Goal: Information Seeking & Learning: Learn about a topic

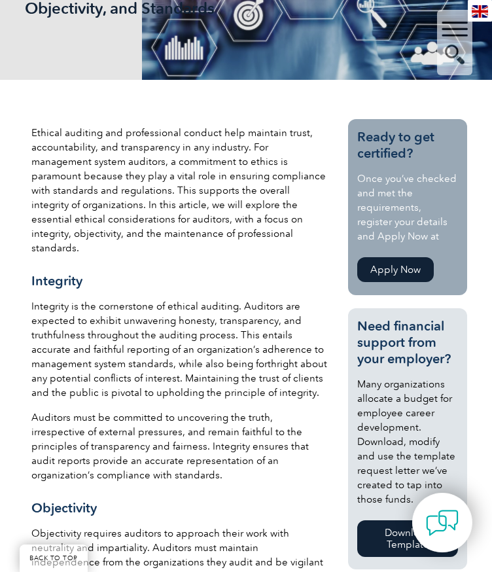
scroll to position [310, 0]
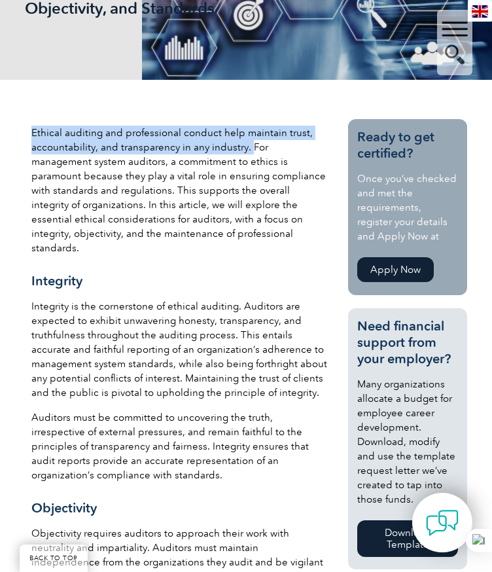
drag, startPoint x: 32, startPoint y: 127, endPoint x: 248, endPoint y: 145, distance: 216.7
click at [248, 145] on p "Ethical auditing and professional conduct help maintain trust, accountability, …" at bounding box center [179, 191] width 297 height 130
copy p "Ethical auditing and professional conduct help maintain trust, accountability, …"
click at [304, 128] on p "Ethical auditing and professional conduct help maintain trust, accountability, …" at bounding box center [179, 191] width 297 height 130
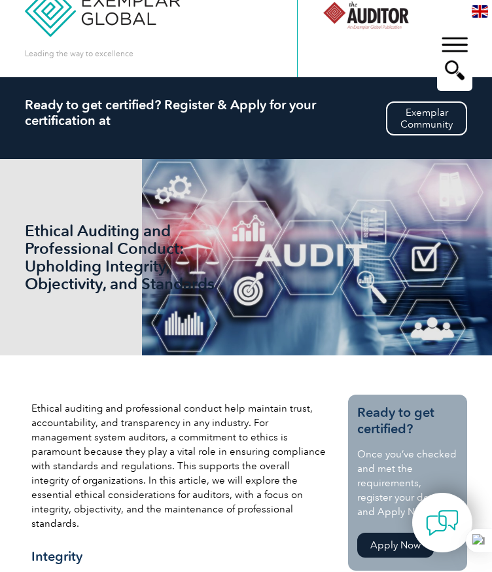
scroll to position [0, 0]
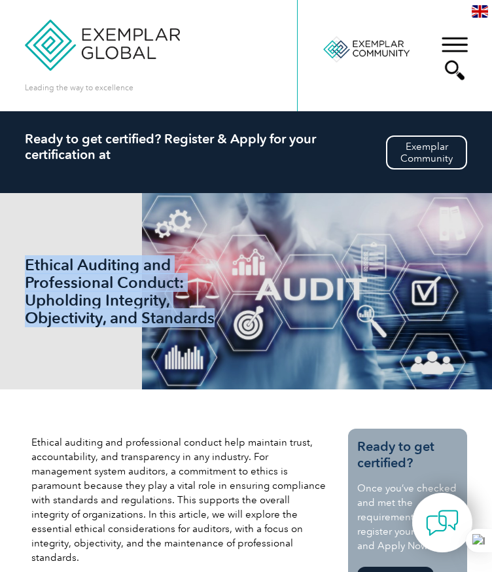
drag, startPoint x: 25, startPoint y: 262, endPoint x: 225, endPoint y: 325, distance: 209.7
click at [225, 325] on div "Ethical Auditing and Professional Conduct: Upholding Integrity, Objectivity, an…" at bounding box center [246, 291] width 443 height 196
copy h1 "Ethical Auditing and Professional Conduct: Upholding Integrity, Objectivity, an…"
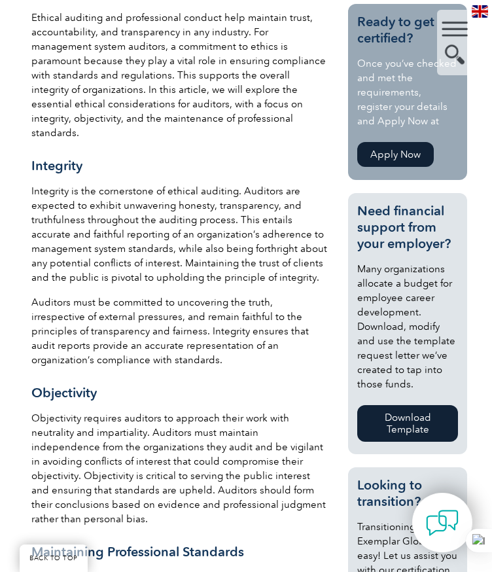
scroll to position [523, 0]
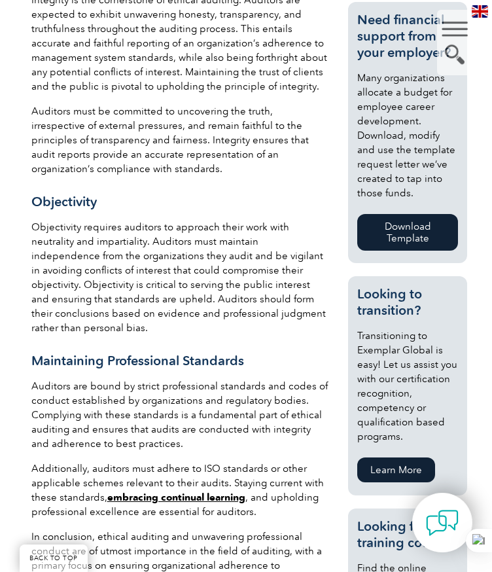
scroll to position [698, 0]
